Goal: Check status: Check status

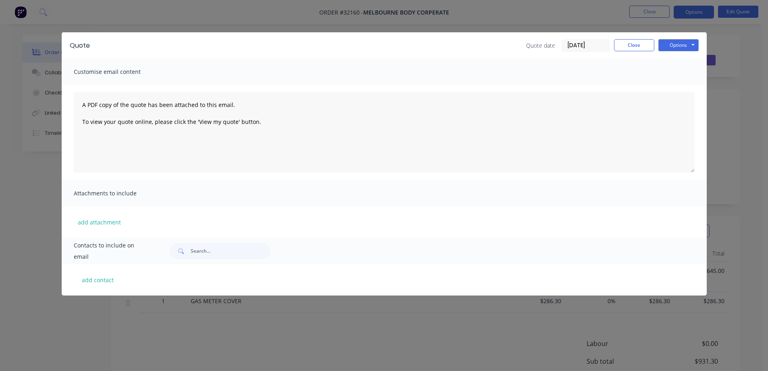
click at [640, 46] on button "Close" at bounding box center [634, 45] width 40 height 12
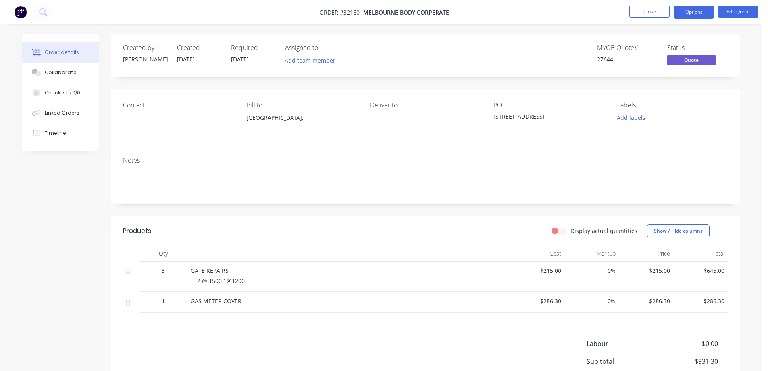
click at [19, 12] on img at bounding box center [21, 12] width 12 height 12
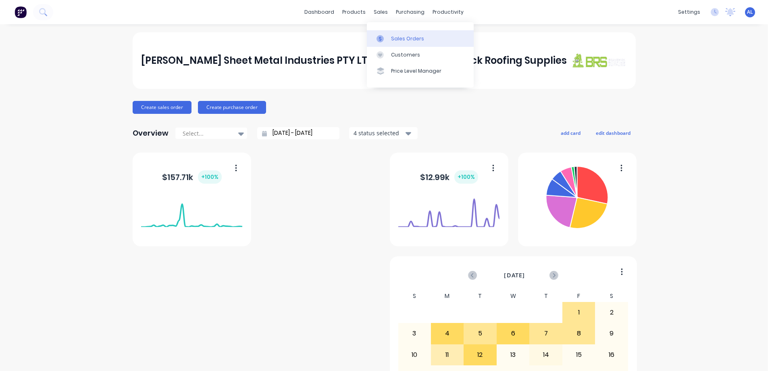
click at [408, 43] on link "Sales Orders" at bounding box center [420, 38] width 107 height 16
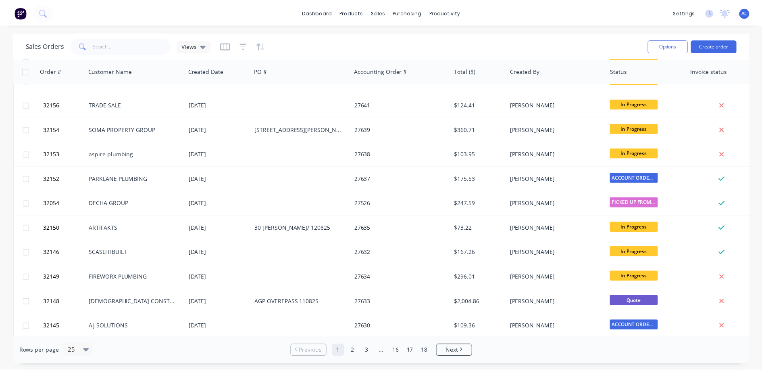
scroll to position [161, 0]
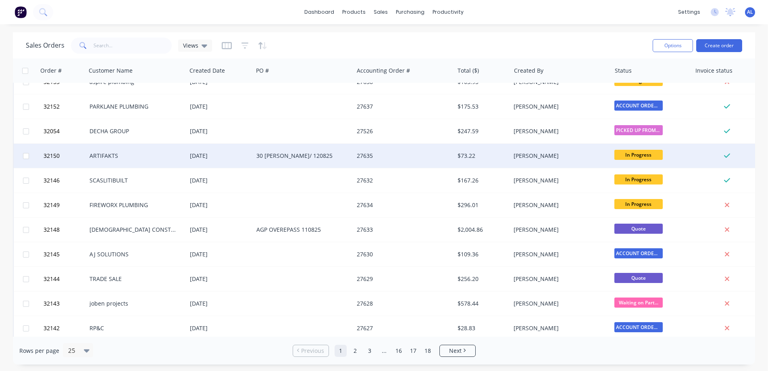
click at [143, 154] on div "ARTIFAKTS" at bounding box center [135, 156] width 90 height 8
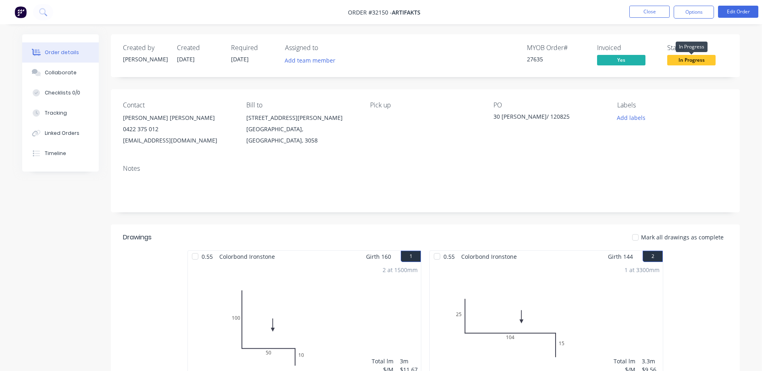
click at [689, 61] on span "In Progress" at bounding box center [691, 60] width 48 height 10
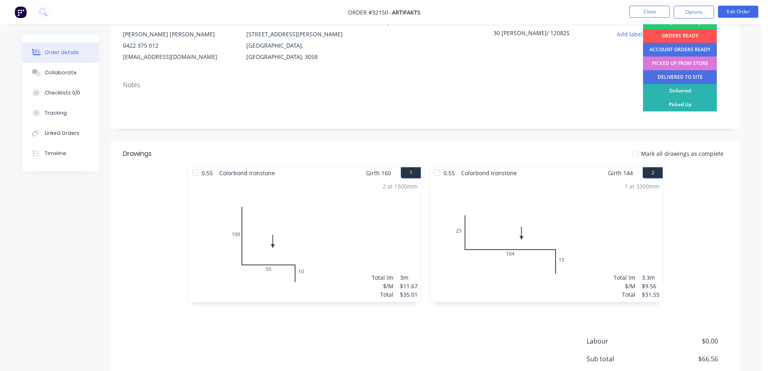
scroll to position [5, 0]
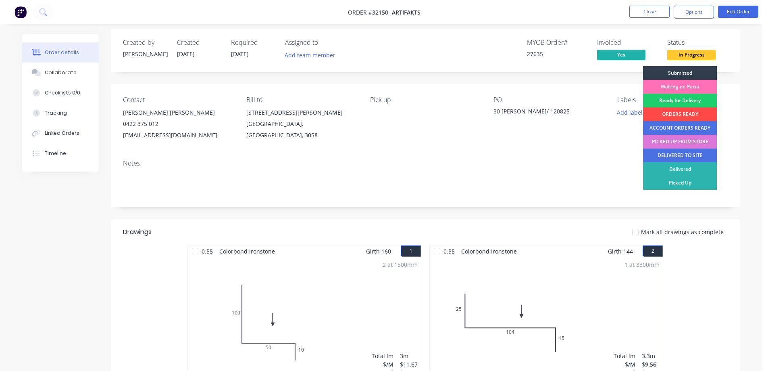
click at [686, 116] on div "ORDERS READY" at bounding box center [680, 114] width 74 height 14
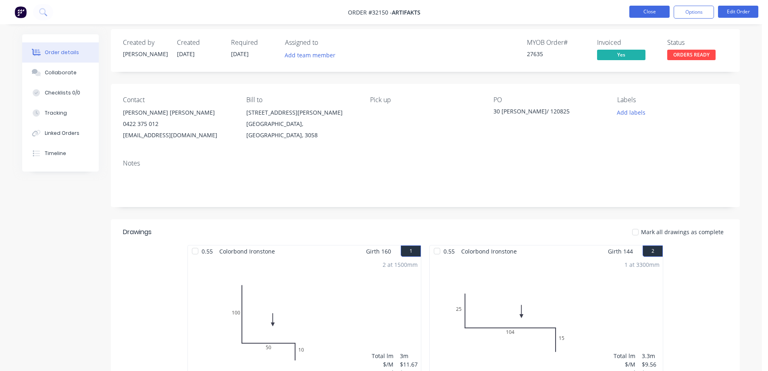
click at [643, 12] on button "Close" at bounding box center [649, 12] width 40 height 12
